Goal: Manage account settings

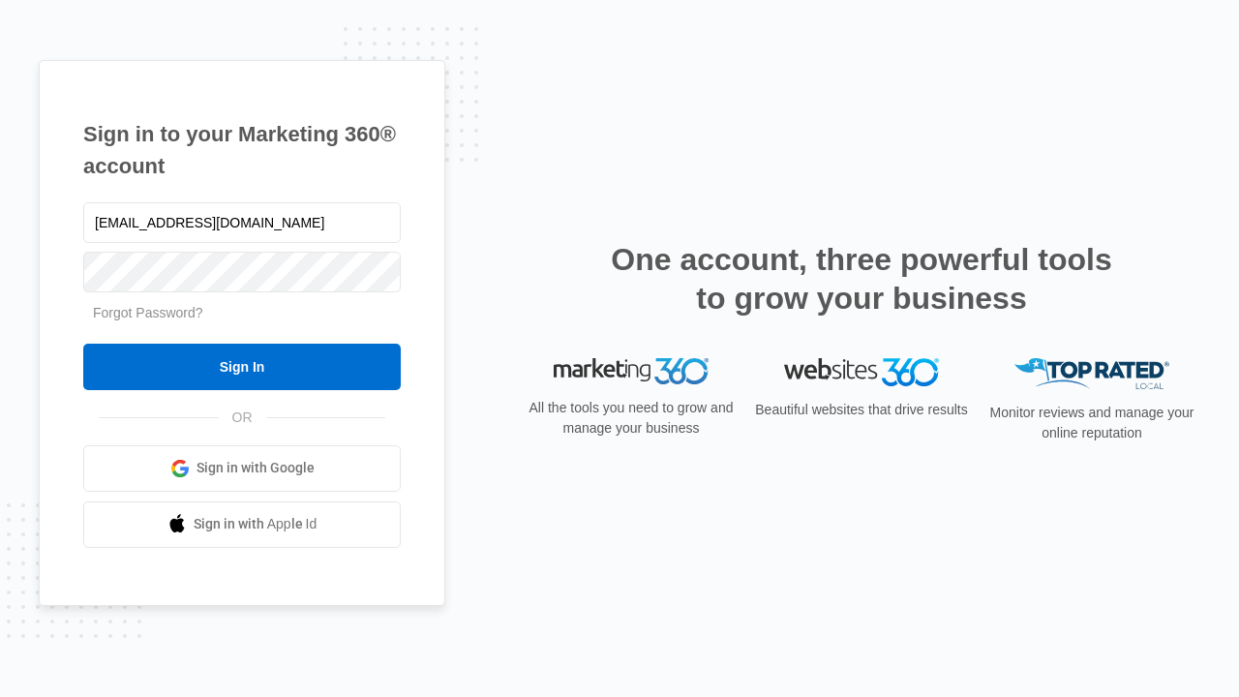
type input "dankie614@gmail.com"
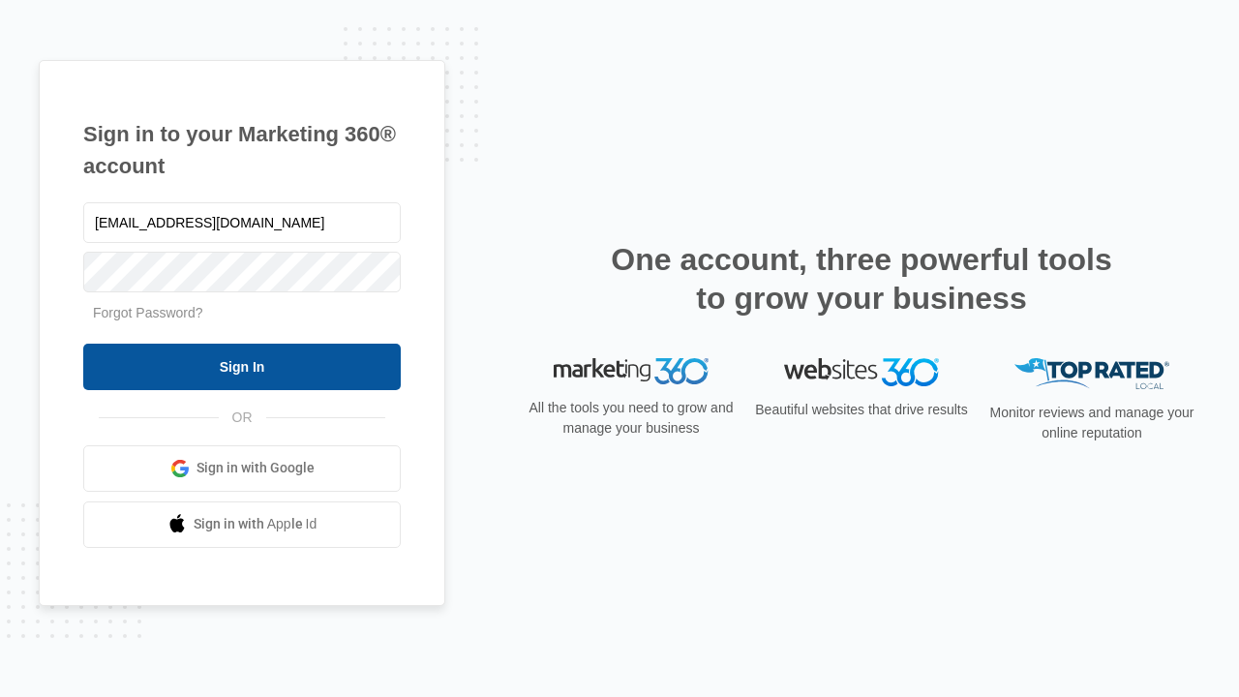
click at [242, 366] on input "Sign In" at bounding box center [242, 367] width 318 height 46
